Goal: Find specific page/section: Find specific page/section

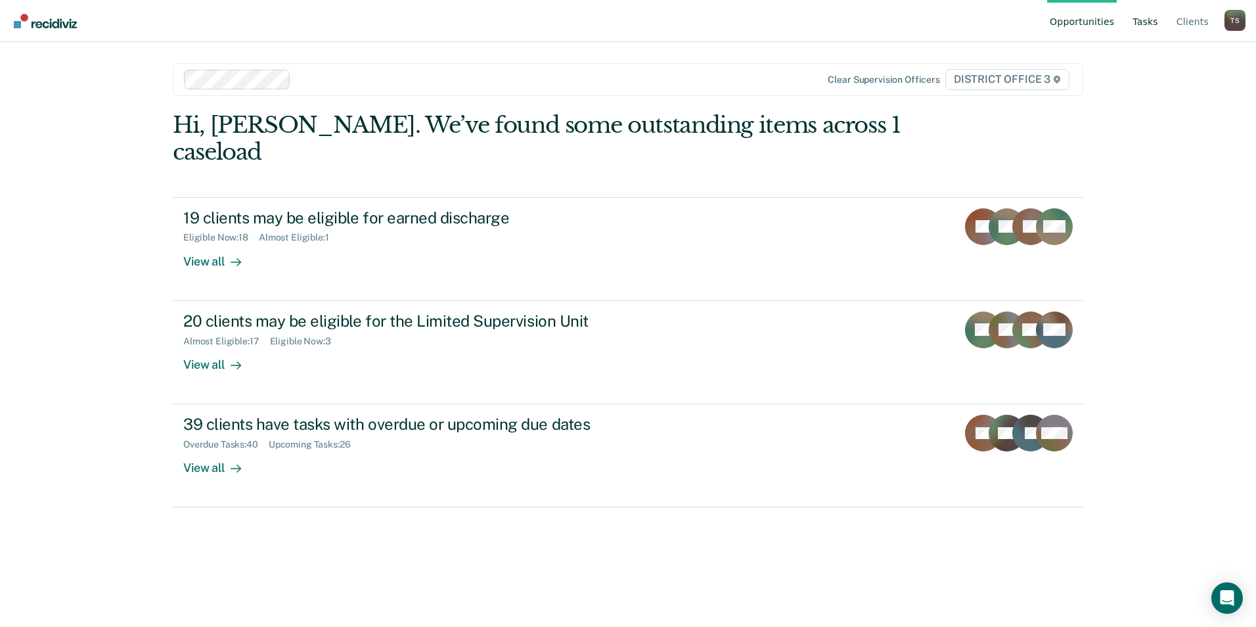
click at [1147, 22] on link "Tasks" at bounding box center [1145, 21] width 31 height 42
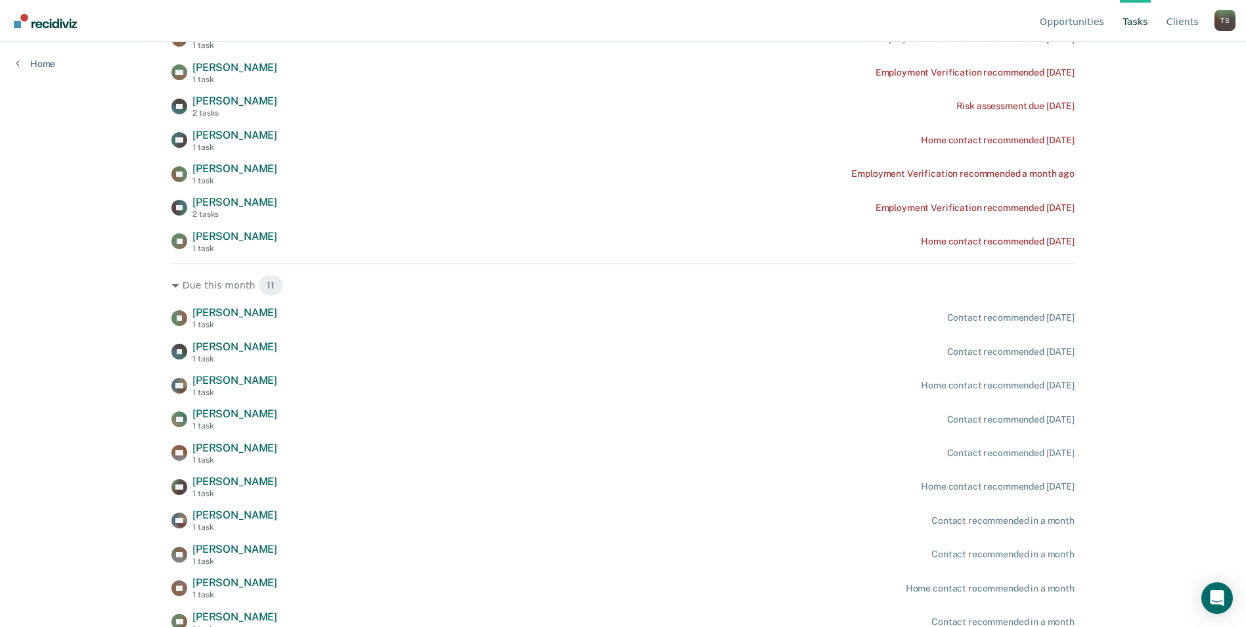
scroll to position [999, 0]
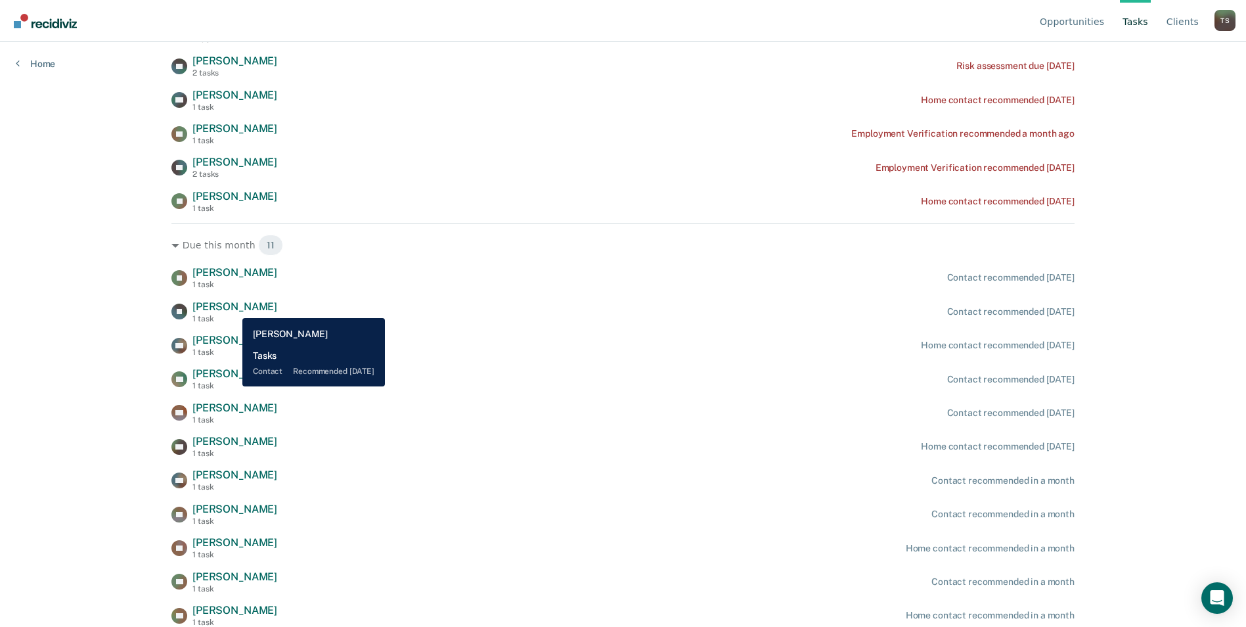
click at [233, 308] on span "[PERSON_NAME]" at bounding box center [234, 306] width 85 height 12
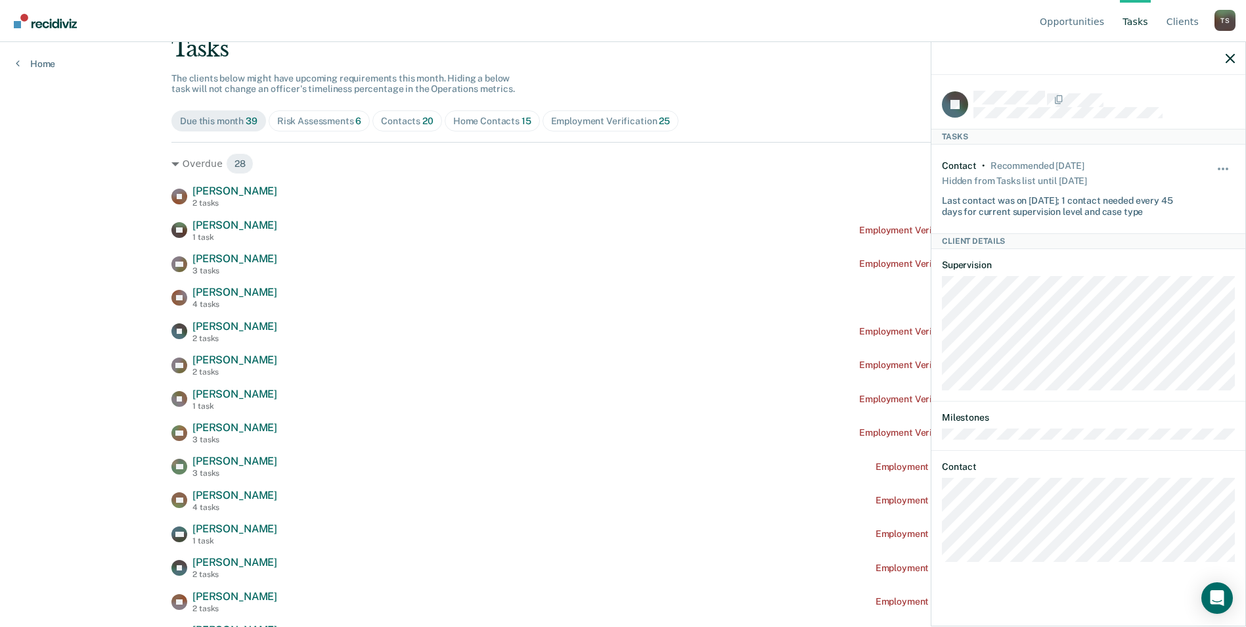
scroll to position [0, 0]
